Goal: Task Accomplishment & Management: Use online tool/utility

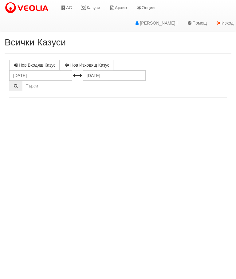
select select "10"
select select "1"
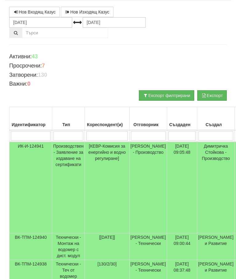
scroll to position [37, 0]
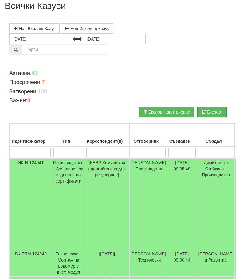
click at [148, 156] on input "search" at bounding box center [148, 152] width 35 height 9
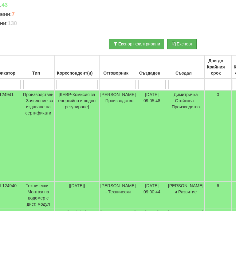
click at [66, 148] on input "search" at bounding box center [77, 152] width 42 height 9
type input "1"
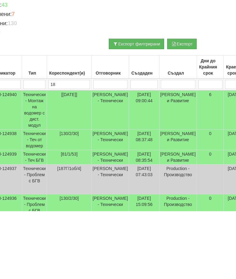
type input "187"
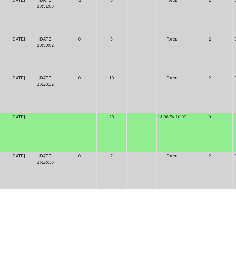
scroll to position [325, 246]
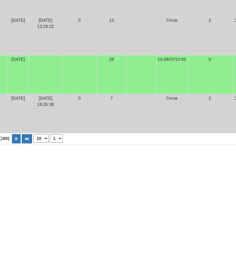
type input "187"
click at [2, 245] on th "1 - 10 / 11 (180) 10 20 30 40 1 2" at bounding box center [9, 250] width 492 height 11
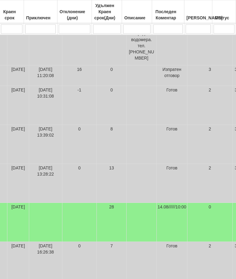
scroll to position [302, 246]
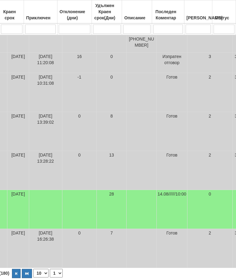
click at [12, 269] on button "button" at bounding box center [16, 273] width 9 height 9
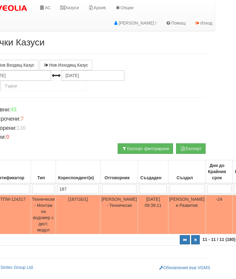
scroll to position [0, 0]
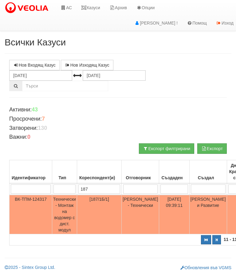
click at [201, 239] on button "button" at bounding box center [206, 239] width 10 height 9
select select "1"
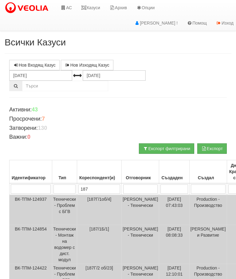
click at [101, 185] on input "187" at bounding box center [99, 188] width 42 height 9
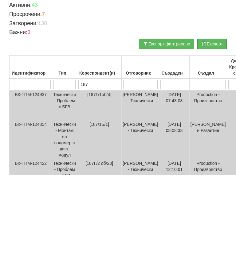
click at [101, 184] on input "187" at bounding box center [99, 188] width 42 height 9
type input "1"
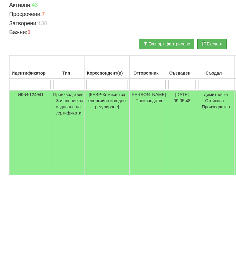
type input "1"
type input "15"
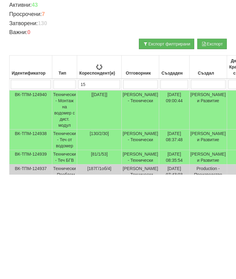
type input "15"
type input "154"
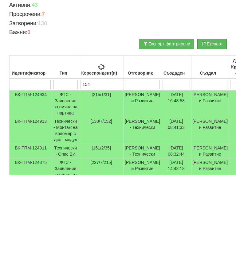
type input "154"
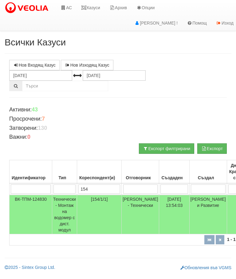
type input "154"
click at [95, 7] on link "Казуси" at bounding box center [90, 7] width 28 height 15
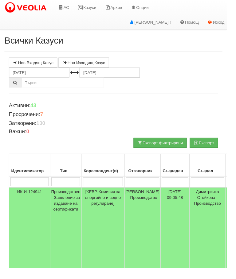
click at [66, 5] on link "АС" at bounding box center [66, 7] width 21 height 15
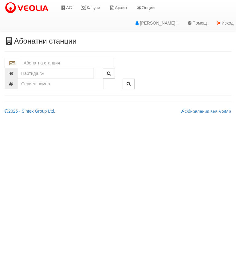
click at [37, 58] on input "text" at bounding box center [66, 63] width 93 height 10
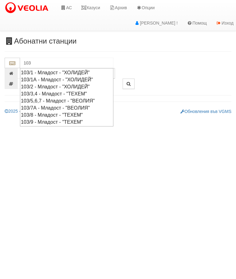
click at [33, 118] on div "103/9 - Младост - "ТЕХЕМ"" at bounding box center [66, 121] width 91 height 7
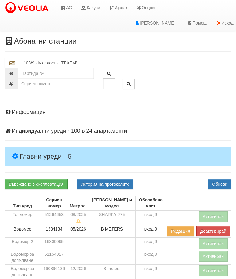
click at [64, 147] on h4 "Главни уреди - 5" at bounding box center [118, 157] width 226 height 20
click at [214, 214] on button "Активирай" at bounding box center [212, 216] width 29 height 10
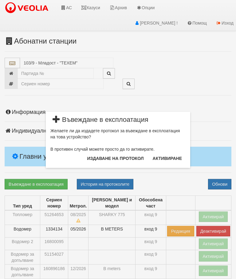
click at [133, 158] on button "Издаване на протокол" at bounding box center [115, 158] width 64 height 10
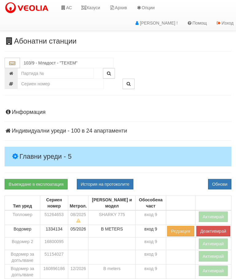
scroll to position [23, 0]
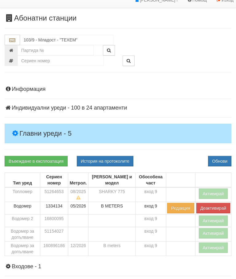
click at [229, 161] on button "Обнови" at bounding box center [219, 161] width 23 height 10
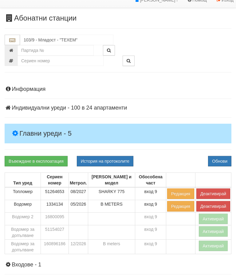
click at [216, 245] on button "Активирай" at bounding box center [212, 246] width 29 height 10
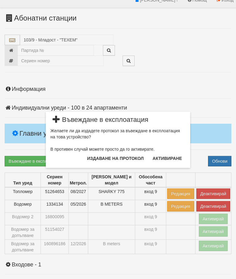
click at [101, 162] on button "Издаване на протокол" at bounding box center [115, 158] width 64 height 10
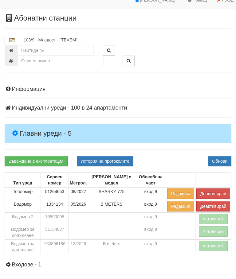
click at [222, 159] on button "Обнови" at bounding box center [219, 161] width 23 height 10
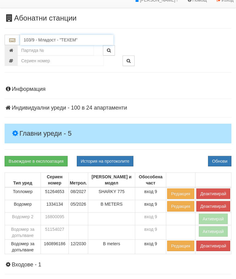
click at [41, 38] on input "103/9 - Младост - "ТЕХЕМ"" at bounding box center [66, 40] width 93 height 10
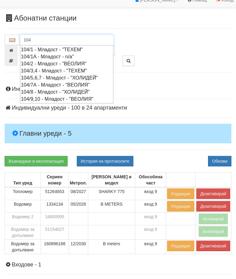
click at [41, 49] on div "104/1 - Младост - "ТЕХЕМ"" at bounding box center [66, 49] width 91 height 7
type input "104/1 - Младост - "ТЕХЕМ""
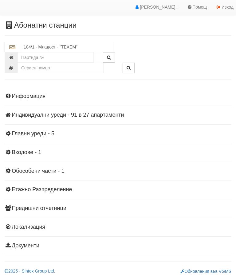
scroll to position [13, 0]
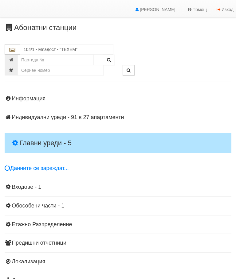
click at [22, 136] on h4 "Главни уреди - 5" at bounding box center [118, 143] width 226 height 20
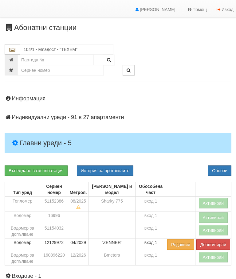
click at [217, 202] on button "Активирай" at bounding box center [212, 203] width 29 height 10
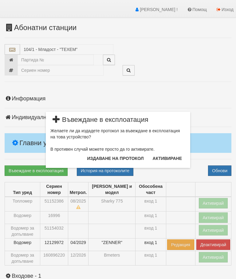
click at [130, 157] on button "Издаване на протокол" at bounding box center [115, 158] width 64 height 10
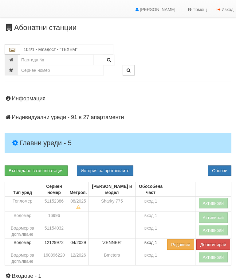
click at [224, 165] on button "Обнови" at bounding box center [219, 170] width 23 height 10
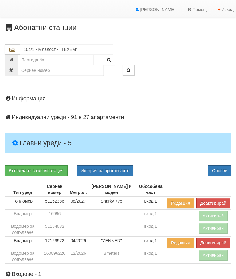
click at [33, 170] on link "Въвеждане в експлоатация" at bounding box center [36, 170] width 63 height 10
click at [225, 169] on button "Обнови" at bounding box center [219, 170] width 23 height 10
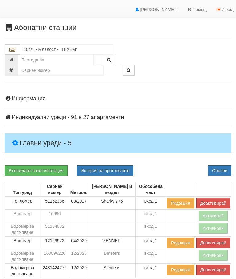
scroll to position [0, 0]
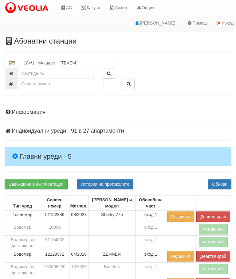
click at [92, 3] on link "Казуси" at bounding box center [90, 7] width 28 height 15
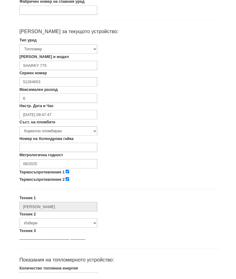
scroll to position [131, 0]
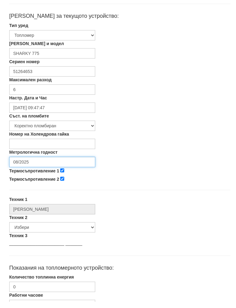
click at [45, 163] on input "08/2025" at bounding box center [52, 168] width 86 height 10
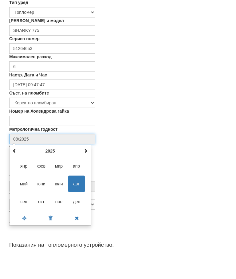
click at [85, 178] on span at bounding box center [85, 180] width 4 height 4
click at [87, 178] on span at bounding box center [85, 180] width 4 height 4
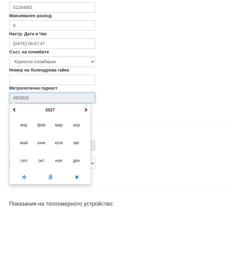
click at [79, 205] on span "авг" at bounding box center [76, 213] width 17 height 17
type input "08/2027"
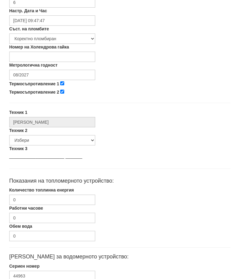
scroll to position [237, 0]
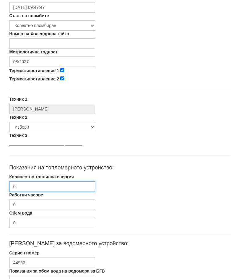
click at [42, 185] on input "0" at bounding box center [52, 187] width 86 height 10
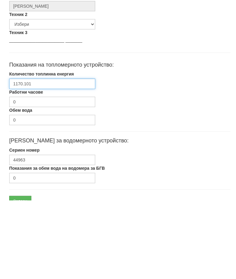
scroll to position [283, 0]
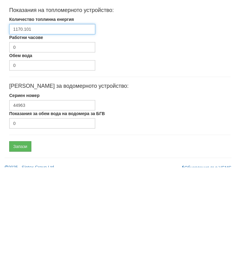
type input "1170.101"
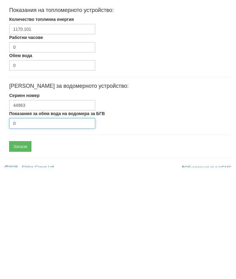
click at [41, 230] on input "0" at bounding box center [52, 235] width 86 height 10
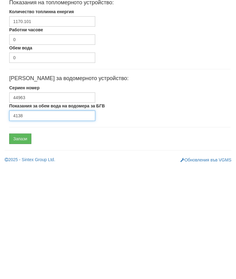
type input "4138"
click at [21, 245] on input "Запази" at bounding box center [20, 250] width 22 height 10
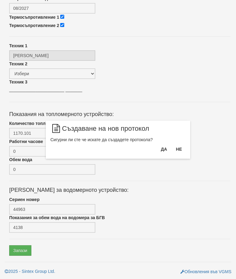
click at [164, 152] on button "Да" at bounding box center [163, 149] width 13 height 10
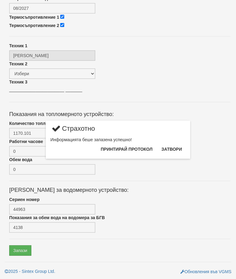
click at [173, 151] on button "Затвори" at bounding box center [171, 149] width 28 height 10
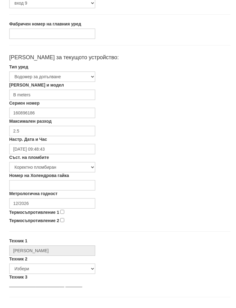
scroll to position [93, 0]
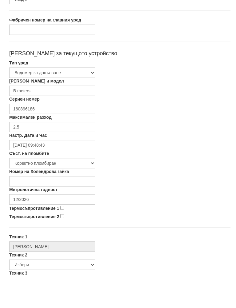
click at [58, 212] on label "Термосъпротивление 1" at bounding box center [34, 215] width 50 height 6
click at [60, 212] on input "Термосъпротивление 1" at bounding box center [62, 214] width 4 height 4
checkbox input "true"
click at [63, 221] on input "Термосъпротивление 2" at bounding box center [62, 223] width 4 height 4
checkbox input "true"
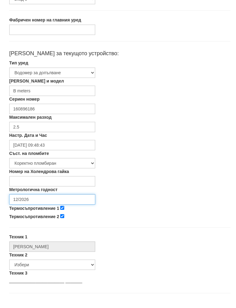
click at [44, 201] on input "12/2026" at bounding box center [52, 206] width 86 height 10
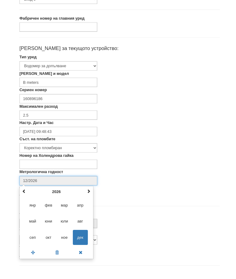
scroll to position [103, 0]
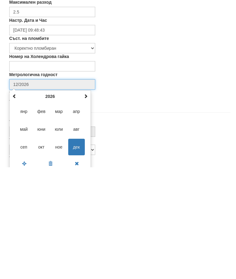
click at [86, 206] on span at bounding box center [85, 208] width 4 height 4
click at [87, 206] on span at bounding box center [85, 208] width 4 height 4
click at [79, 250] on span "дек" at bounding box center [76, 258] width 17 height 17
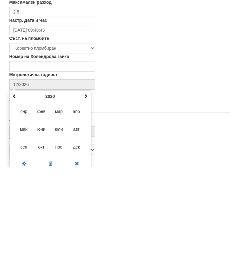
type input "12/2030"
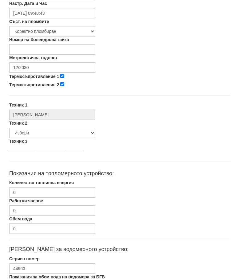
scroll to position [237, 0]
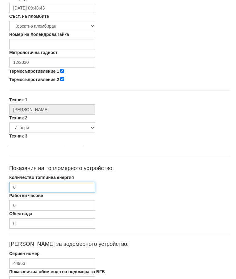
click at [46, 187] on input "0" at bounding box center [52, 187] width 86 height 10
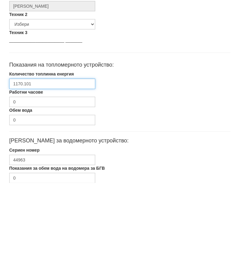
scroll to position [248, 0]
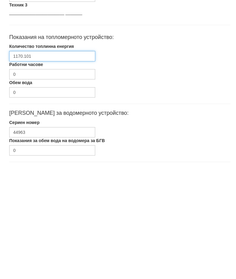
type input "1170.101"
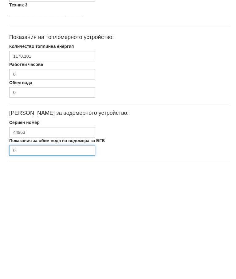
click at [34, 257] on input "0" at bounding box center [52, 262] width 86 height 10
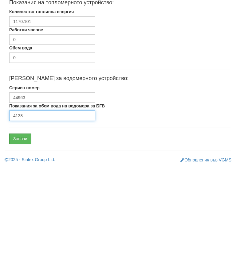
type input "4138"
click at [21, 245] on input "Запази" at bounding box center [20, 250] width 22 height 10
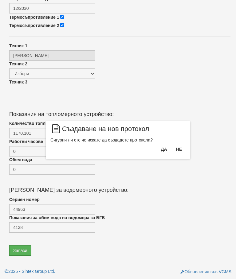
click at [161, 151] on button "Да" at bounding box center [163, 149] width 13 height 10
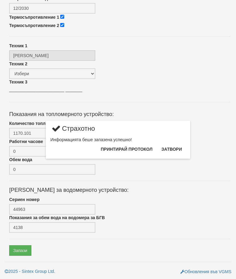
click at [174, 149] on button "Затвори" at bounding box center [171, 149] width 28 height 10
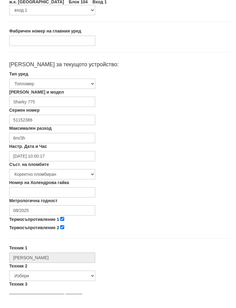
scroll to position [87, 0]
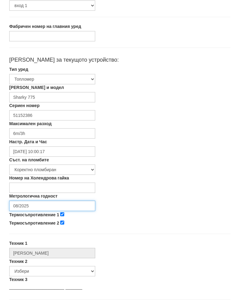
click at [45, 207] on input "08/2025" at bounding box center [52, 212] width 86 height 10
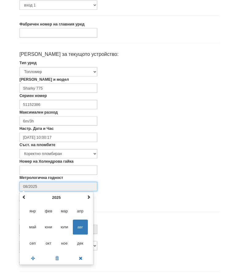
scroll to position [103, 0]
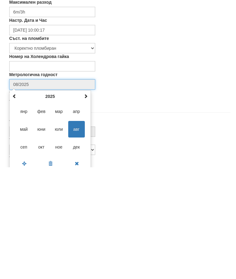
click at [86, 206] on span at bounding box center [85, 208] width 4 height 4
click at [88, 203] on th at bounding box center [85, 207] width 7 height 9
click at [78, 233] on span "авг" at bounding box center [76, 241] width 17 height 17
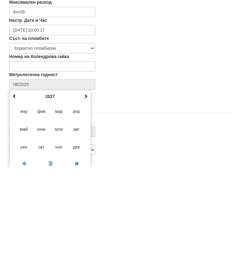
type input "08/2027"
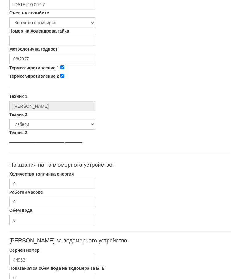
scroll to position [240, 0]
click at [40, 183] on input "0" at bounding box center [52, 184] width 86 height 10
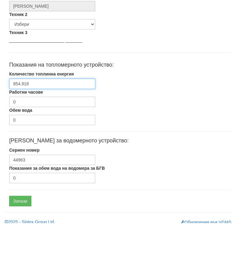
scroll to position [291, 0]
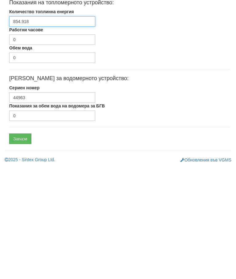
type input "854.918"
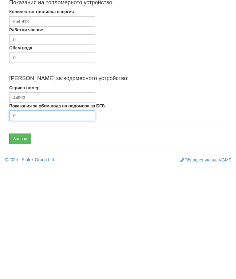
click at [47, 222] on input "0" at bounding box center [52, 227] width 86 height 10
type input "2569"
click at [21, 245] on input "Запази" at bounding box center [20, 250] width 22 height 10
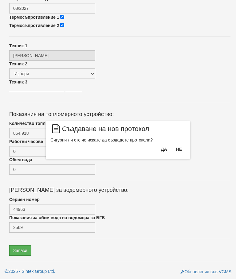
click at [165, 151] on button "Да" at bounding box center [163, 149] width 13 height 10
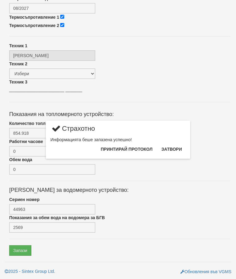
click at [176, 152] on button "Затвори" at bounding box center [171, 149] width 28 height 10
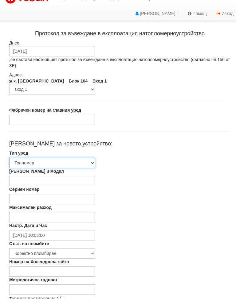
click at [54, 167] on select "[PERSON_NAME] [PERSON_NAME] 2 Водомер за допълване" at bounding box center [52, 172] width 86 height 10
select select "3"
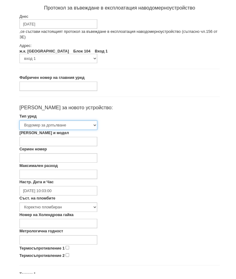
scroll to position [29, 0]
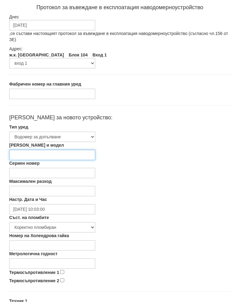
click at [36, 156] on input "[PERSON_NAME] и модел" at bounding box center [52, 161] width 86 height 10
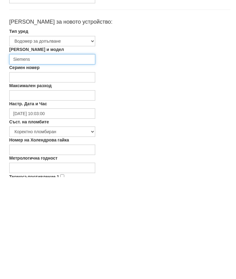
type input "Siemens"
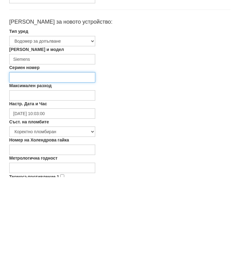
click at [32, 174] on input "Сериен номер" at bounding box center [52, 179] width 86 height 10
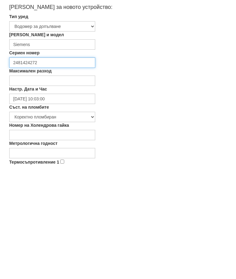
type input "2481424272"
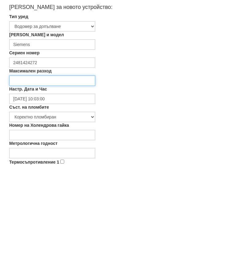
click at [26, 187] on input "Максимален разход" at bounding box center [52, 192] width 86 height 10
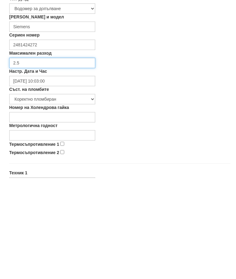
scroll to position [67, 0]
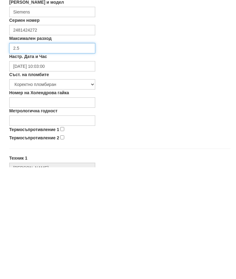
type input "2.5"
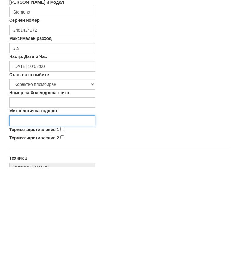
click at [34, 227] on input "Метрологична годност" at bounding box center [52, 232] width 86 height 10
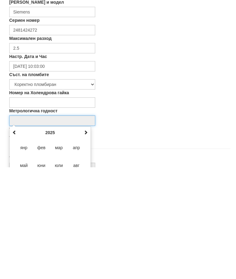
click at [85, 242] on span at bounding box center [85, 244] width 4 height 4
click at [86, 242] on span at bounding box center [85, 244] width 4 height 4
click at [85, 242] on span at bounding box center [85, 244] width 4 height 4
click at [86, 242] on span at bounding box center [85, 244] width 4 height 4
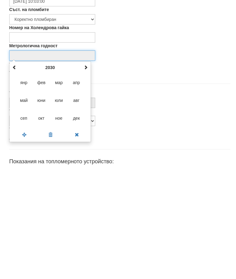
click at [78, 221] on span "дек" at bounding box center [76, 229] width 17 height 17
type input "12/2030"
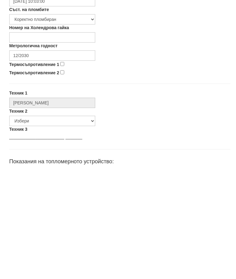
scroll to position [244, 0]
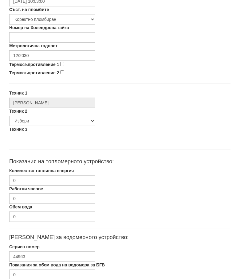
click at [61, 62] on input "Термосъпротивление 1" at bounding box center [62, 64] width 4 height 4
checkbox input "true"
click at [62, 70] on input "Термосъпротивление 2" at bounding box center [62, 72] width 4 height 4
checkbox input "true"
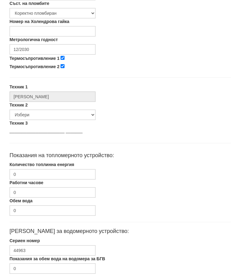
scroll to position [260, 0]
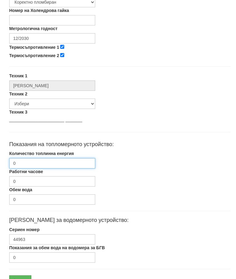
click at [41, 160] on input "0" at bounding box center [52, 163] width 86 height 10
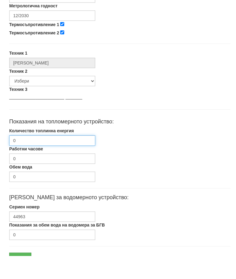
click at [42, 158] on input "0" at bounding box center [52, 163] width 86 height 10
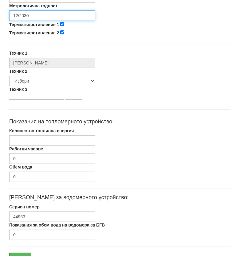
click at [42, 33] on input "12/2030" at bounding box center [52, 38] width 86 height 10
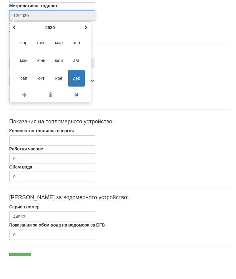
click at [14, 48] on span at bounding box center [14, 50] width 4 height 4
click at [79, 93] on span "дек" at bounding box center [76, 101] width 17 height 17
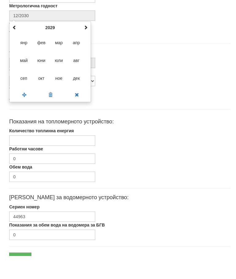
type input "12/2029"
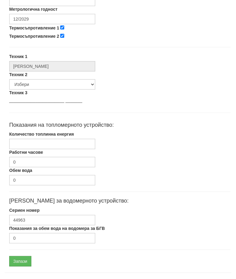
scroll to position [268, 0]
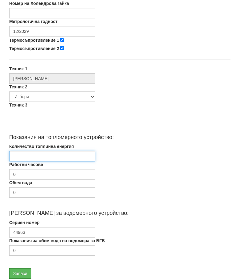
click at [33, 156] on input "Количество топлинна енергия" at bounding box center [52, 156] width 86 height 10
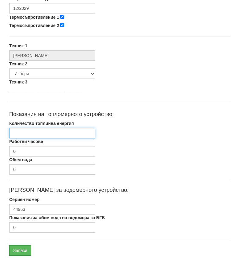
type input "5"
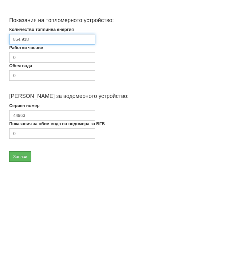
type input "854.918"
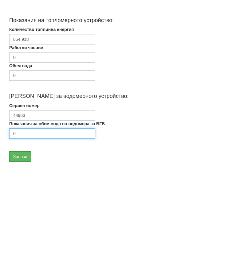
click at [45, 240] on input "0" at bounding box center [52, 245] width 86 height 10
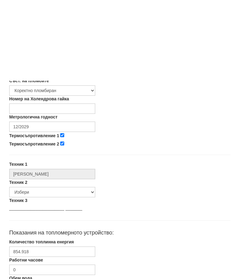
scroll to position [291, 0]
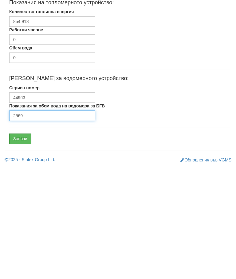
type input "2569"
click at [19, 245] on input "Запази" at bounding box center [20, 250] width 22 height 10
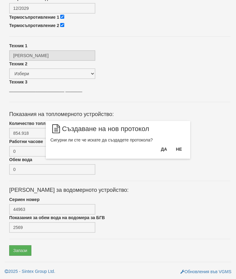
click at [163, 153] on button "Да" at bounding box center [163, 149] width 13 height 10
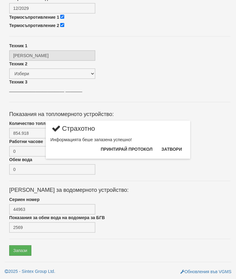
click at [176, 151] on button "Затвори" at bounding box center [171, 149] width 28 height 10
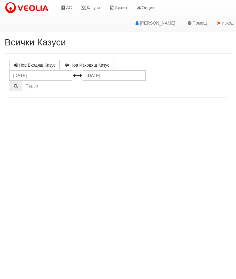
select select "10"
select select "1"
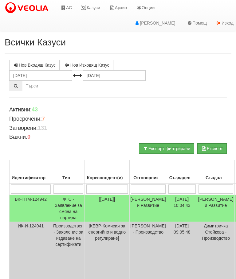
click at [68, 7] on link "АС" at bounding box center [66, 7] width 21 height 15
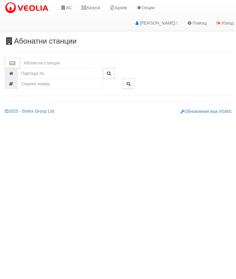
click at [33, 58] on input "text" at bounding box center [66, 63] width 93 height 10
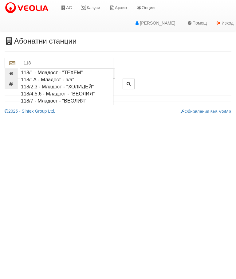
click at [37, 86] on div "118/2,3 - Младост - "ХОЛИДЕЙ"" at bounding box center [66, 86] width 91 height 7
type input "118/2,3 - Младост - "ХОЛИДЕЙ""
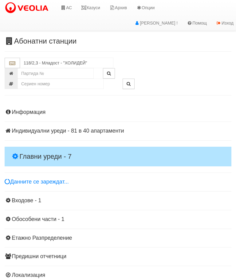
click at [35, 150] on h4 "Главни уреди - 7" at bounding box center [118, 157] width 226 height 20
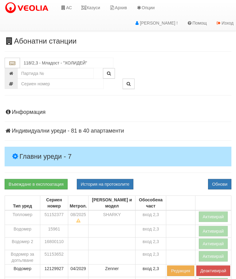
click at [223, 214] on button "Активирай" at bounding box center [212, 216] width 29 height 10
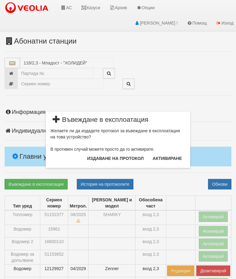
click at [134, 160] on button "Издаване на протокол" at bounding box center [115, 158] width 64 height 10
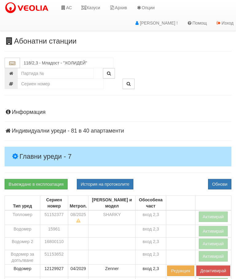
click at [225, 183] on button "Обнови" at bounding box center [219, 184] width 23 height 10
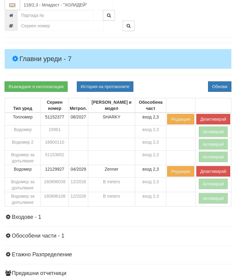
scroll to position [98, 0]
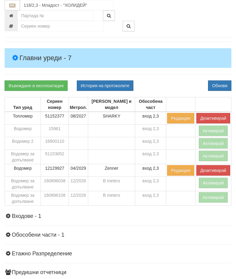
click at [218, 196] on button "Активирай" at bounding box center [212, 197] width 29 height 10
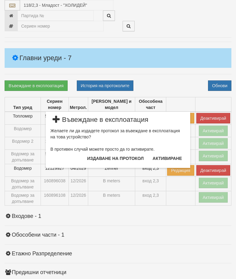
click at [137, 163] on button "Издаване на протокол" at bounding box center [115, 158] width 64 height 10
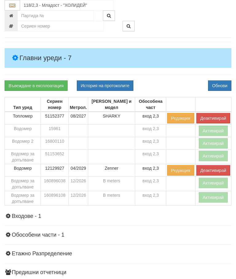
click at [218, 116] on button "Деактивирай" at bounding box center [213, 118] width 34 height 10
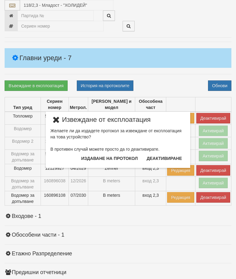
click at [218, 31] on div "× Извеждане от експлоатация Желаете ли да издадете протокол за извеждане от екс…" at bounding box center [118, 84] width 230 height 168
click at [56, 120] on icon at bounding box center [56, 119] width 12 height 7
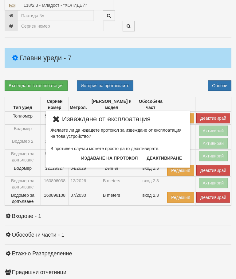
click at [221, 87] on div "× Извеждане от експлоатация Желаете ли да издадете протокол за извеждане от екс…" at bounding box center [118, 84] width 230 height 168
click at [165, 157] on button "Деактивиране" at bounding box center [164, 158] width 43 height 10
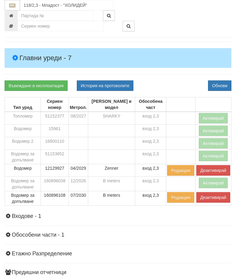
click at [220, 115] on button "Активирай" at bounding box center [212, 118] width 29 height 10
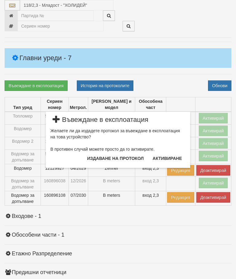
click at [172, 158] on button "Активиране" at bounding box center [167, 158] width 37 height 10
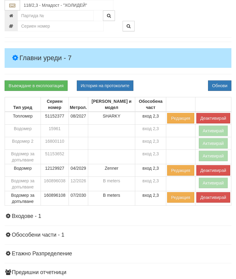
click at [224, 82] on button "Обнови" at bounding box center [219, 85] width 23 height 10
click at [118, 82] on button "История на протоколите" at bounding box center [105, 85] width 56 height 10
select select "10"
select select "1"
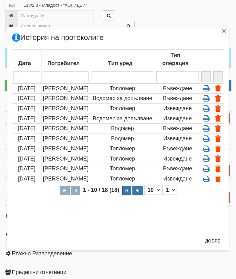
click at [207, 87] on icon at bounding box center [206, 88] width 10 height 6
click at [224, 33] on div "×" at bounding box center [224, 32] width 6 height 6
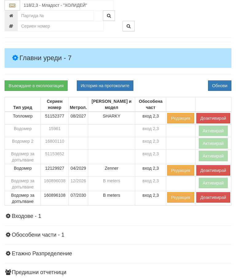
click at [180, 115] on button "Редакция" at bounding box center [180, 118] width 27 height 10
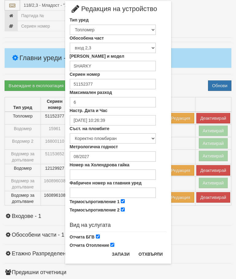
scroll to position [14, 0]
click at [153, 256] on button "Отхвърли" at bounding box center [151, 254] width 32 height 10
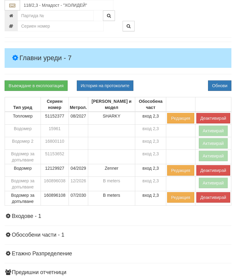
click at [218, 118] on button "Деактивирай" at bounding box center [213, 118] width 34 height 10
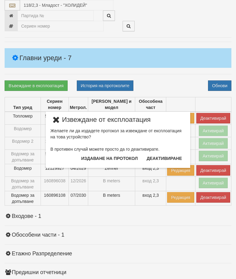
click at [173, 157] on button "Деактивиране" at bounding box center [164, 158] width 43 height 10
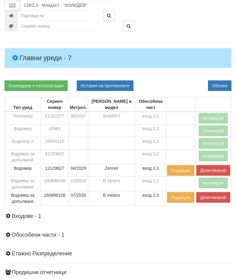
click at [220, 113] on button "Активирай" at bounding box center [212, 118] width 29 height 10
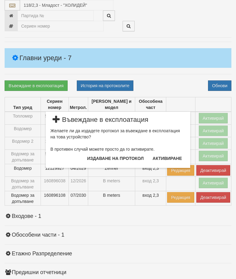
click at [170, 158] on button "Активиране" at bounding box center [167, 158] width 37 height 10
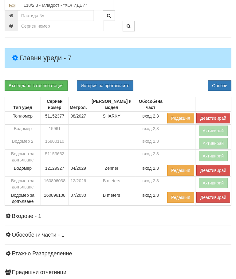
click at [119, 84] on button "История на протоколите" at bounding box center [105, 85] width 56 height 10
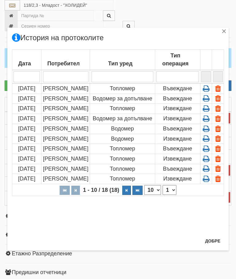
click at [221, 86] on icon at bounding box center [218, 89] width 10 height 6
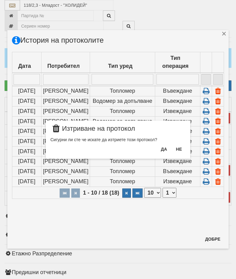
click at [166, 152] on button "Да" at bounding box center [163, 149] width 13 height 10
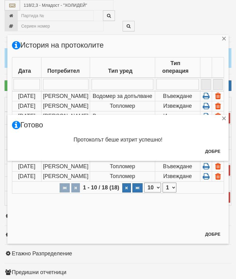
click at [216, 151] on button "Добре" at bounding box center [212, 151] width 23 height 10
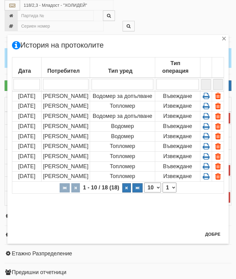
click at [214, 230] on button "Добре" at bounding box center [212, 234] width 23 height 10
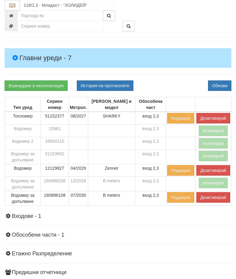
click at [220, 115] on button "Деактивирай" at bounding box center [213, 118] width 34 height 10
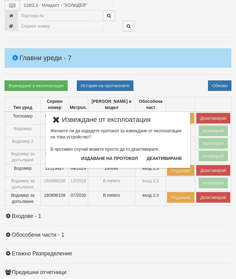
click at [175, 158] on button "Деактивиране" at bounding box center [164, 158] width 43 height 10
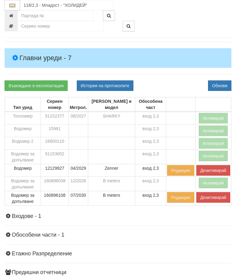
click at [219, 114] on button "Активирай" at bounding box center [212, 118] width 29 height 10
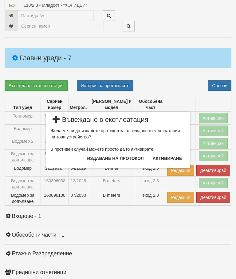
click at [134, 157] on button "Издаване на протокол" at bounding box center [115, 158] width 64 height 10
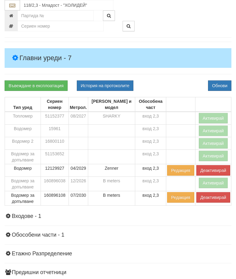
click at [226, 83] on button "Обнови" at bounding box center [219, 85] width 23 height 10
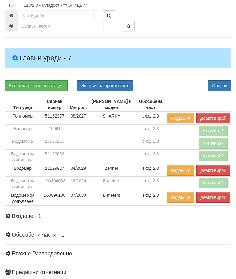
click at [116, 83] on button "История на протоколите" at bounding box center [105, 85] width 56 height 10
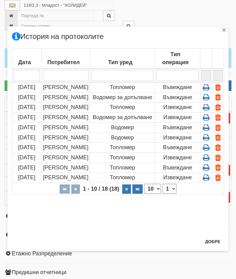
click at [215, 242] on button "Добре" at bounding box center [212, 242] width 23 height 10
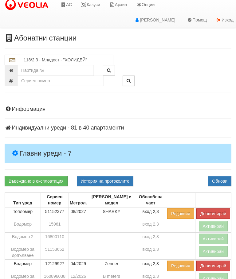
scroll to position [0, 0]
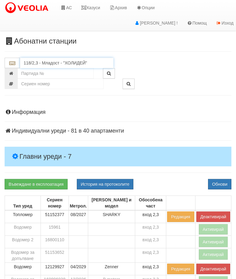
click at [44, 63] on input "118/2,3 - Младост - "ХОЛИДЕЙ"" at bounding box center [66, 63] width 93 height 10
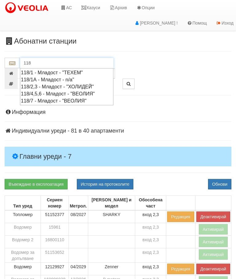
click at [38, 75] on div "118/1 - Младост - "ТЕХЕМ"" at bounding box center [66, 72] width 91 height 7
type input "118/1 - Младост - "ТЕХЕМ""
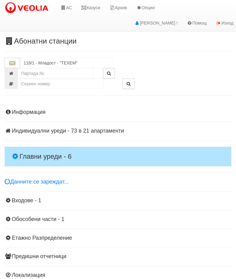
click at [25, 147] on h4 "Главни уреди - 6" at bounding box center [118, 157] width 226 height 20
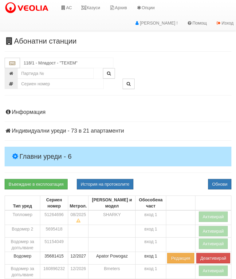
click at [220, 214] on button "Активирай" at bounding box center [212, 216] width 29 height 10
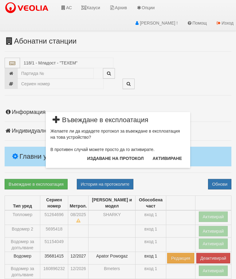
click at [128, 160] on button "Издаване на протокол" at bounding box center [115, 158] width 64 height 10
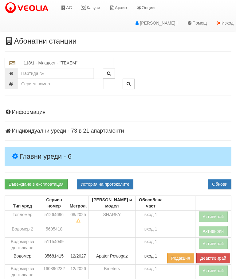
click at [223, 180] on button "Обнови" at bounding box center [219, 184] width 23 height 10
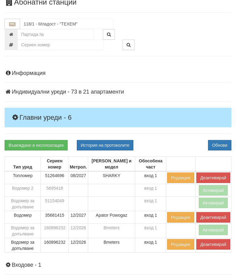
scroll to position [13, 0]
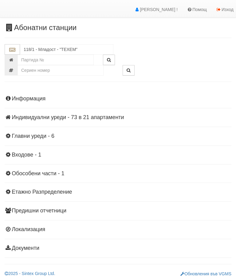
click at [22, 137] on h4 "Главни уреди - 6" at bounding box center [118, 136] width 226 height 6
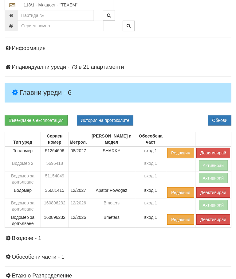
scroll to position [65, 0]
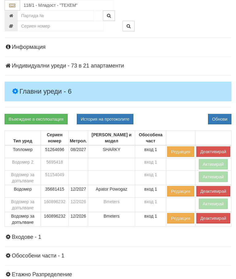
click at [217, 222] on button "Деактивирай" at bounding box center [213, 218] width 34 height 10
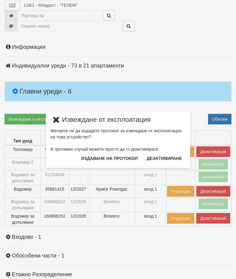
click at [164, 158] on button "Деактивиране" at bounding box center [164, 158] width 43 height 10
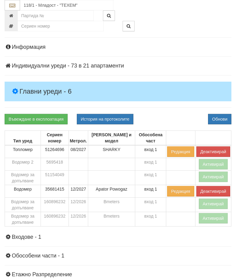
click at [220, 202] on button "Активирай" at bounding box center [212, 203] width 29 height 10
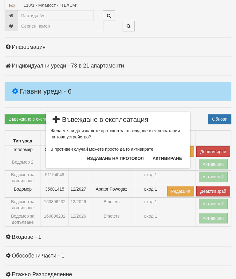
click at [132, 159] on button "Издаване на протокол" at bounding box center [115, 158] width 64 height 10
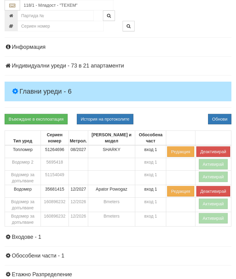
scroll to position [88, 0]
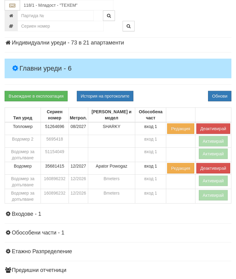
click at [228, 95] on button "Обнови" at bounding box center [219, 96] width 23 height 10
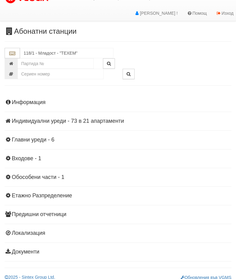
scroll to position [0, 0]
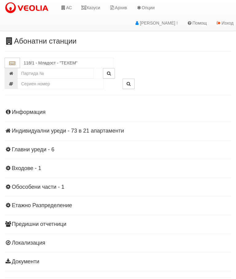
click at [94, 8] on link "Казуси" at bounding box center [90, 7] width 28 height 15
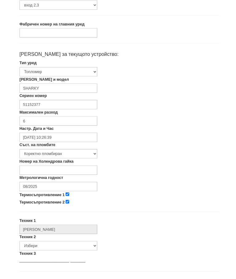
scroll to position [92, 0]
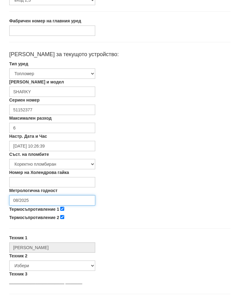
click at [42, 202] on input "08/2025" at bounding box center [52, 207] width 86 height 10
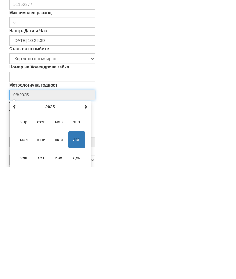
scroll to position [103, 0]
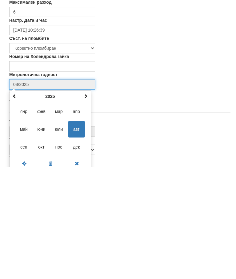
click at [87, 206] on span at bounding box center [85, 208] width 4 height 4
click at [86, 206] on span at bounding box center [85, 208] width 4 height 4
click at [79, 233] on span "авг" at bounding box center [76, 241] width 17 height 17
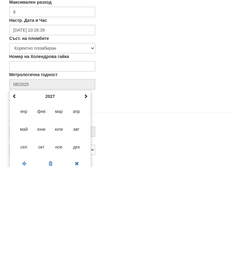
type input "08/2027"
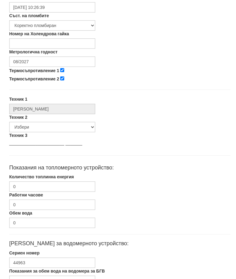
scroll to position [237, 0]
click at [43, 190] on input "0" at bounding box center [52, 187] width 86 height 10
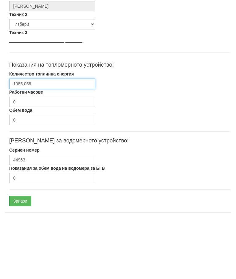
scroll to position [282, 0]
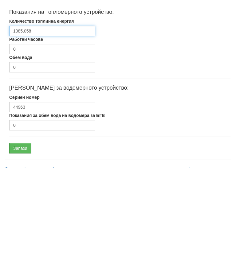
type input "1085.058"
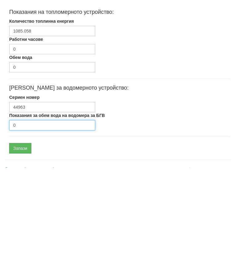
click at [34, 231] on input "0" at bounding box center [52, 236] width 86 height 10
type input "1373"
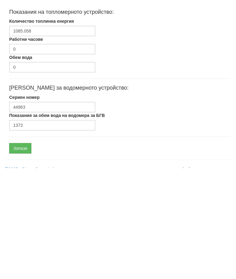
click at [23, 254] on input "Запази" at bounding box center [20, 259] width 22 height 10
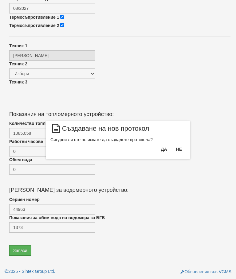
click at [165, 151] on button "Да" at bounding box center [163, 149] width 13 height 10
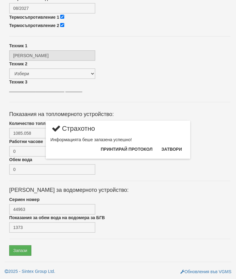
click at [176, 152] on button "Затвори" at bounding box center [171, 149] width 28 height 10
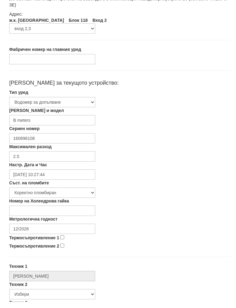
scroll to position [70, 0]
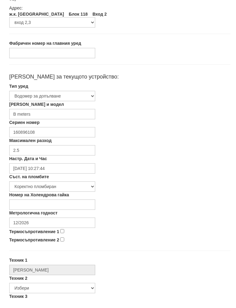
click at [59, 235] on label "Термосъпротивление 1" at bounding box center [34, 238] width 50 height 6
click at [60, 236] on input "Термосъпротивление 1" at bounding box center [62, 238] width 4 height 4
checkbox input "true"
click at [61, 244] on input "Термосъпротивление 2" at bounding box center [62, 246] width 4 height 4
checkbox input "true"
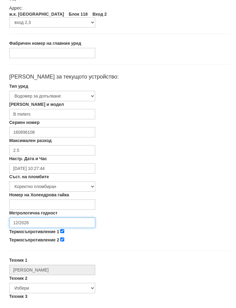
click at [44, 224] on input "12/2026" at bounding box center [52, 229] width 86 height 10
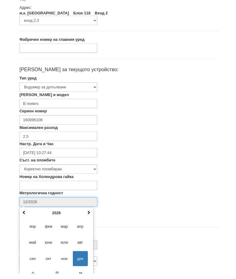
scroll to position [103, 0]
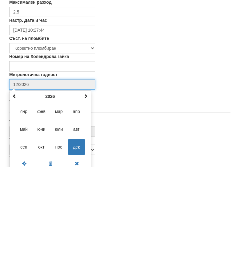
click at [82, 203] on th at bounding box center [85, 207] width 7 height 9
click at [84, 203] on th at bounding box center [85, 207] width 7 height 9
click at [83, 203] on th at bounding box center [85, 207] width 7 height 9
click at [85, 203] on th at bounding box center [85, 207] width 7 height 9
click at [58, 233] on span "юли" at bounding box center [59, 241] width 17 height 17
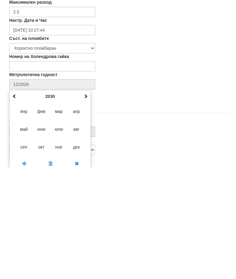
type input "07/2030"
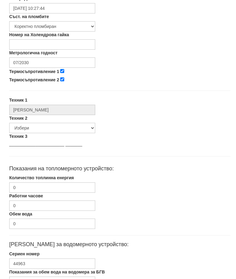
scroll to position [238, 0]
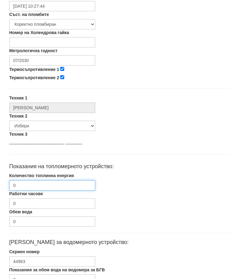
click at [35, 185] on input "0" at bounding box center [52, 185] width 86 height 10
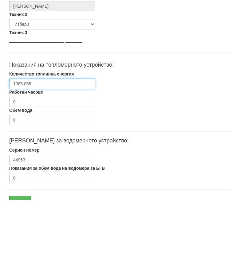
scroll to position [269, 0]
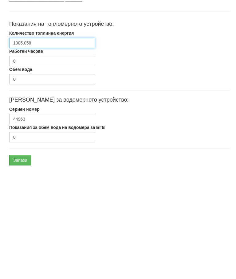
type input "1085.058"
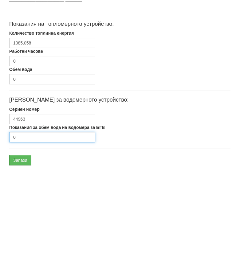
click at [44, 244] on input "0" at bounding box center [52, 249] width 86 height 10
type input "1337"
click at [22, 267] on input "Запази" at bounding box center [20, 272] width 22 height 10
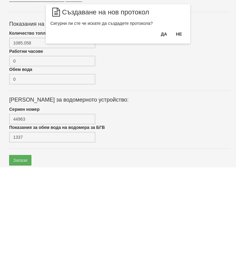
scroll to position [291, 0]
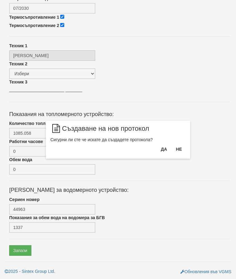
click at [161, 152] on button "Да" at bounding box center [163, 149] width 13 height 10
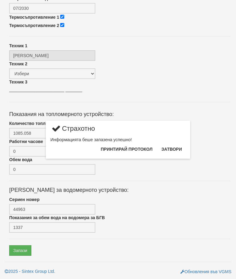
click at [175, 152] on button "Затвори" at bounding box center [171, 149] width 28 height 10
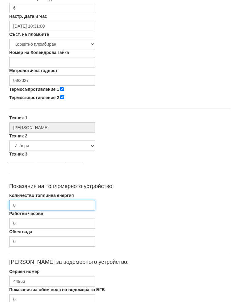
click at [48, 206] on input "0" at bounding box center [52, 211] width 86 height 10
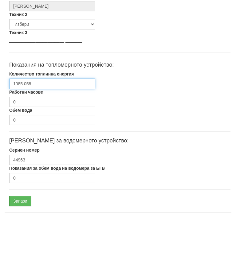
scroll to position [291, 0]
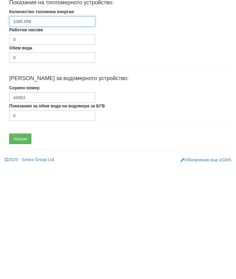
type input "1085.058"
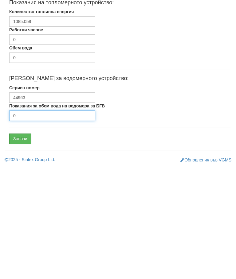
click at [52, 222] on input "0" at bounding box center [52, 227] width 86 height 10
type input "1337"
click at [19, 245] on input "Запази" at bounding box center [20, 250] width 22 height 10
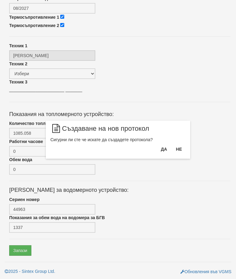
click at [164, 153] on button "Да" at bounding box center [163, 149] width 13 height 10
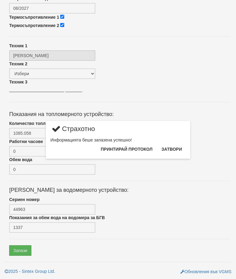
click at [173, 149] on button "Затвори" at bounding box center [171, 149] width 28 height 10
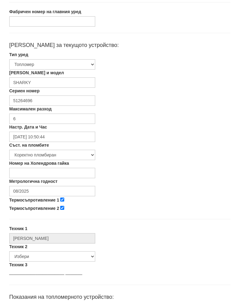
scroll to position [105, 0]
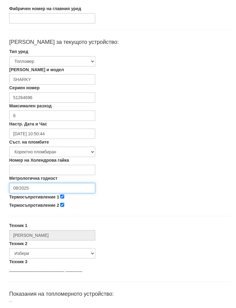
click at [46, 189] on input "08/2025" at bounding box center [52, 194] width 86 height 10
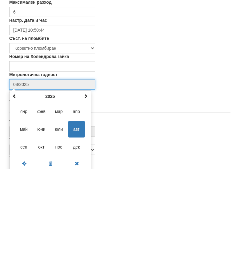
click at [88, 202] on th at bounding box center [85, 206] width 7 height 9
click at [78, 231] on span "авг" at bounding box center [76, 239] width 17 height 17
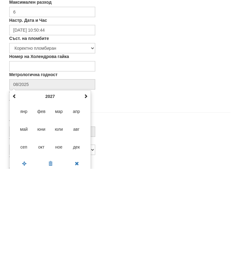
type input "08/2027"
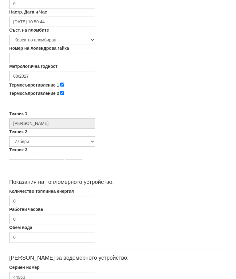
scroll to position [230, 0]
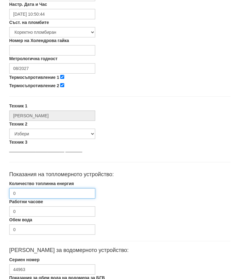
click at [35, 196] on input "0" at bounding box center [52, 193] width 86 height 10
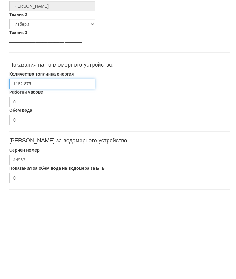
scroll to position [291, 0]
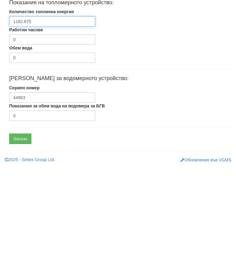
type input "1182.875"
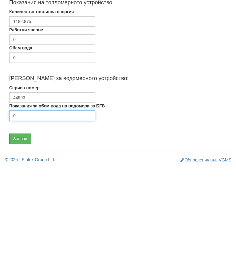
click at [54, 222] on input "0" at bounding box center [52, 227] width 86 height 10
type input "2777"
click at [21, 245] on input "Запази" at bounding box center [20, 250] width 22 height 10
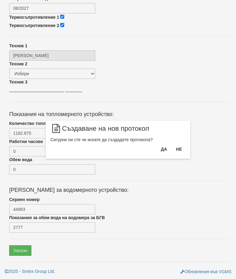
click at [163, 154] on button "Да" at bounding box center [163, 149] width 13 height 10
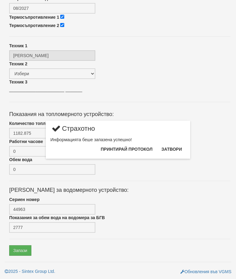
click at [175, 153] on button "Затвори" at bounding box center [171, 149] width 28 height 10
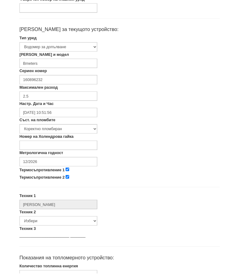
scroll to position [116, 0]
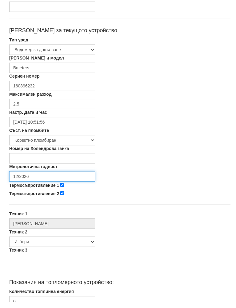
click at [37, 178] on input "12/2026" at bounding box center [52, 183] width 86 height 10
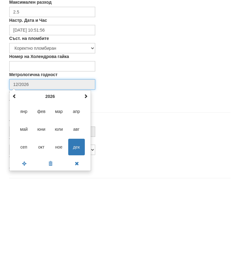
click at [84, 192] on span at bounding box center [85, 194] width 4 height 4
click at [83, 192] on span at bounding box center [85, 194] width 4 height 4
click at [83, 190] on th at bounding box center [85, 194] width 7 height 9
click at [61, 219] on span "юли" at bounding box center [59, 227] width 17 height 17
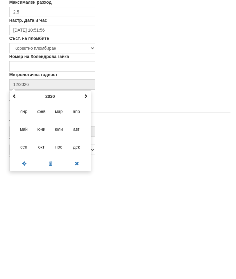
type input "07/2030"
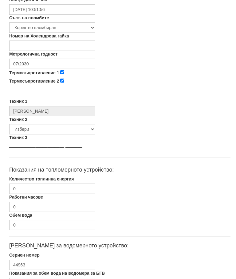
scroll to position [243, 0]
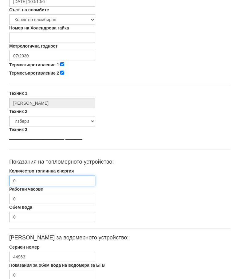
click at [39, 182] on input "0" at bounding box center [52, 181] width 86 height 10
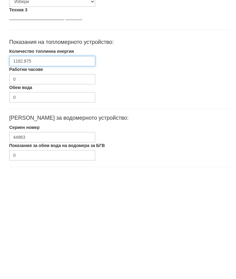
type input "1182.875"
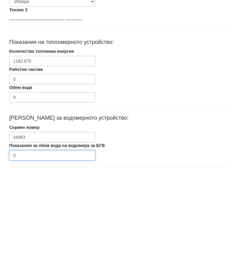
click at [54, 262] on input "0" at bounding box center [52, 267] width 86 height 10
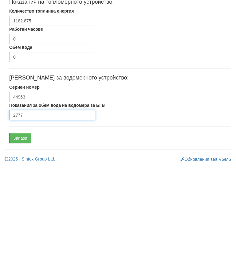
scroll to position [291, 0]
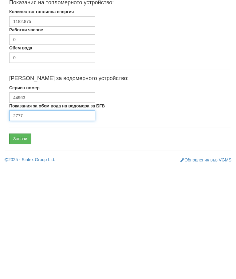
type input "2777"
click at [23, 245] on input "Запази" at bounding box center [20, 250] width 22 height 10
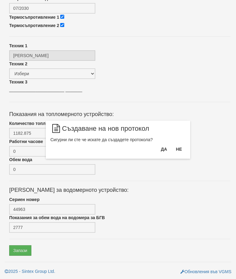
click at [164, 151] on button "Да" at bounding box center [163, 149] width 13 height 10
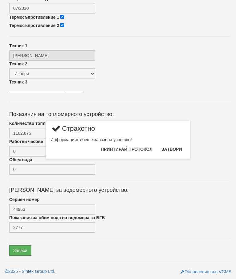
click at [175, 150] on button "Затвори" at bounding box center [171, 149] width 28 height 10
